Goal: Information Seeking & Learning: Learn about a topic

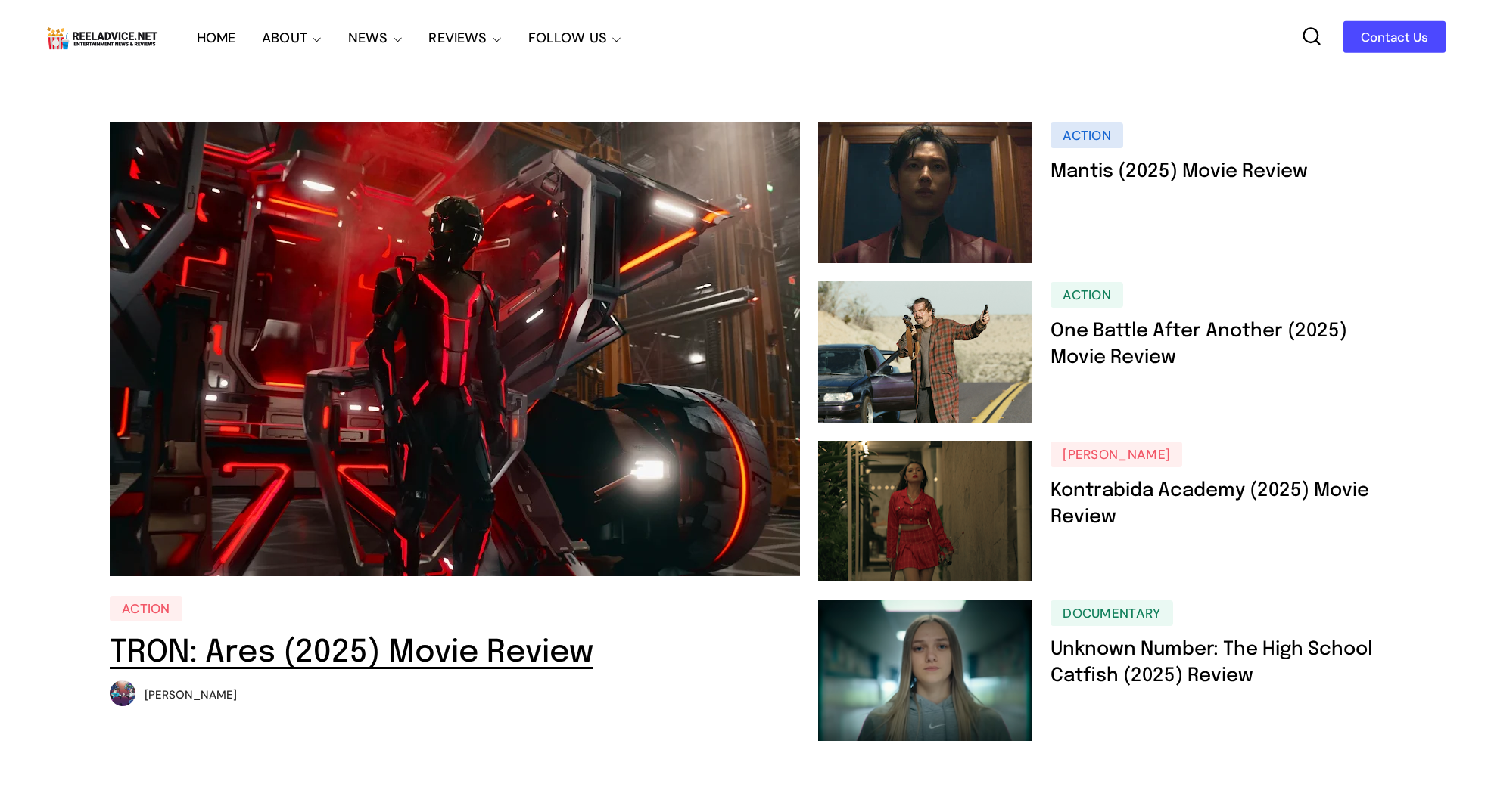
click at [512, 650] on link "TRON: Ares (2025) Movie Review" at bounding box center [352, 653] width 484 height 32
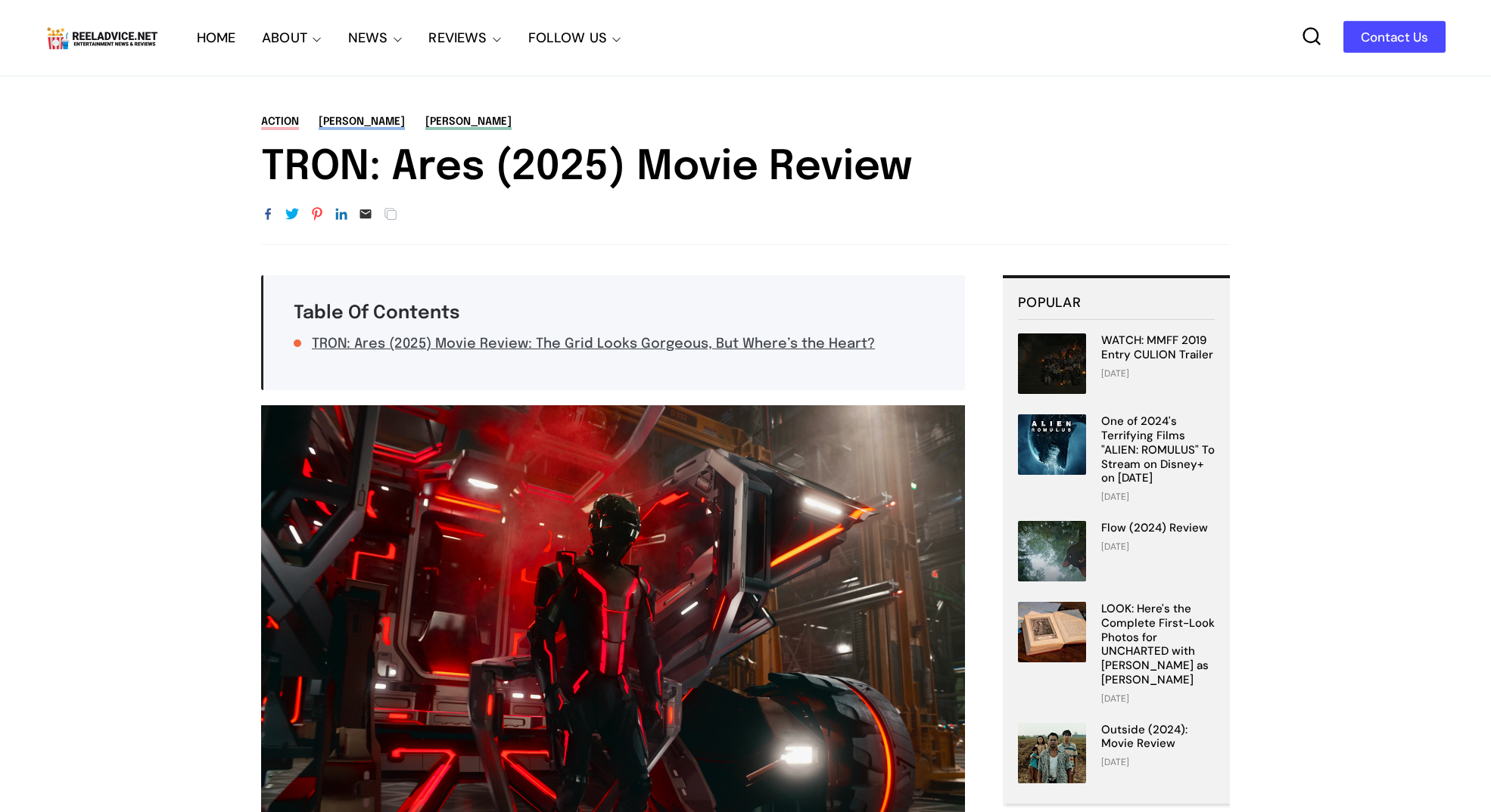
drag, startPoint x: 915, startPoint y: 166, endPoint x: 270, endPoint y: 171, distance: 645.0
click at [270, 171] on h1 "TRON: Ares (2025) Movie Review" at bounding box center [745, 168] width 969 height 49
copy h1 "TRON: Ares (2025) Movie Review"
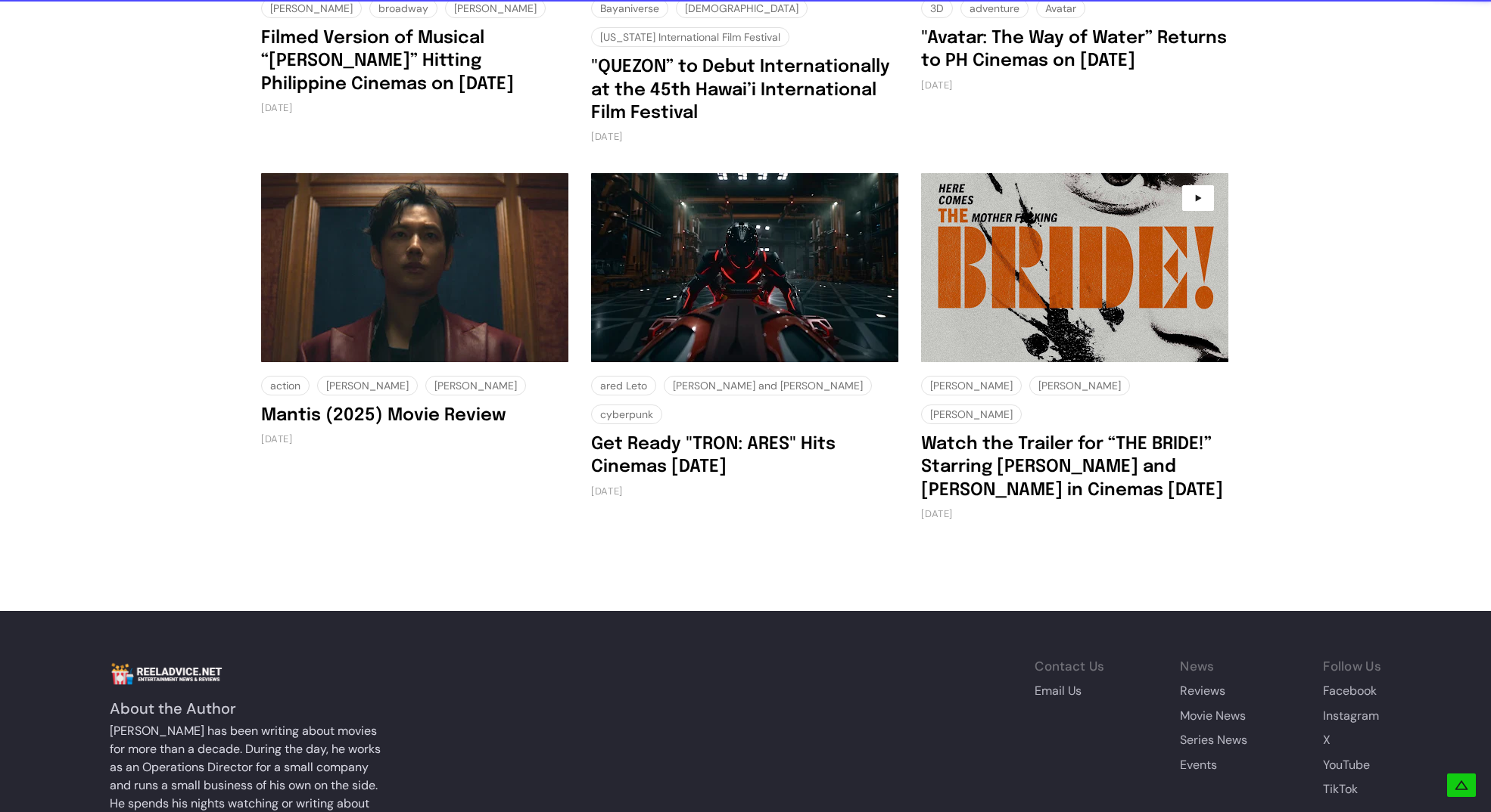
scroll to position [4225, 0]
